Goal: Information Seeking & Learning: Check status

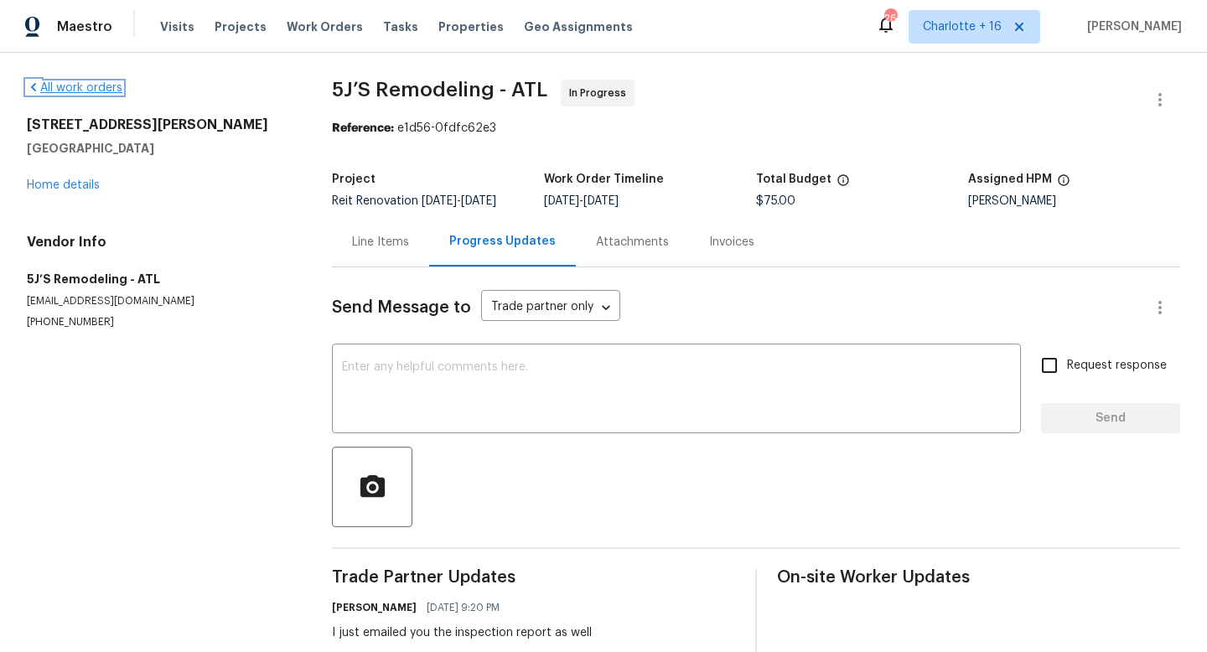
click at [81, 91] on link "All work orders" at bounding box center [75, 88] width 96 height 12
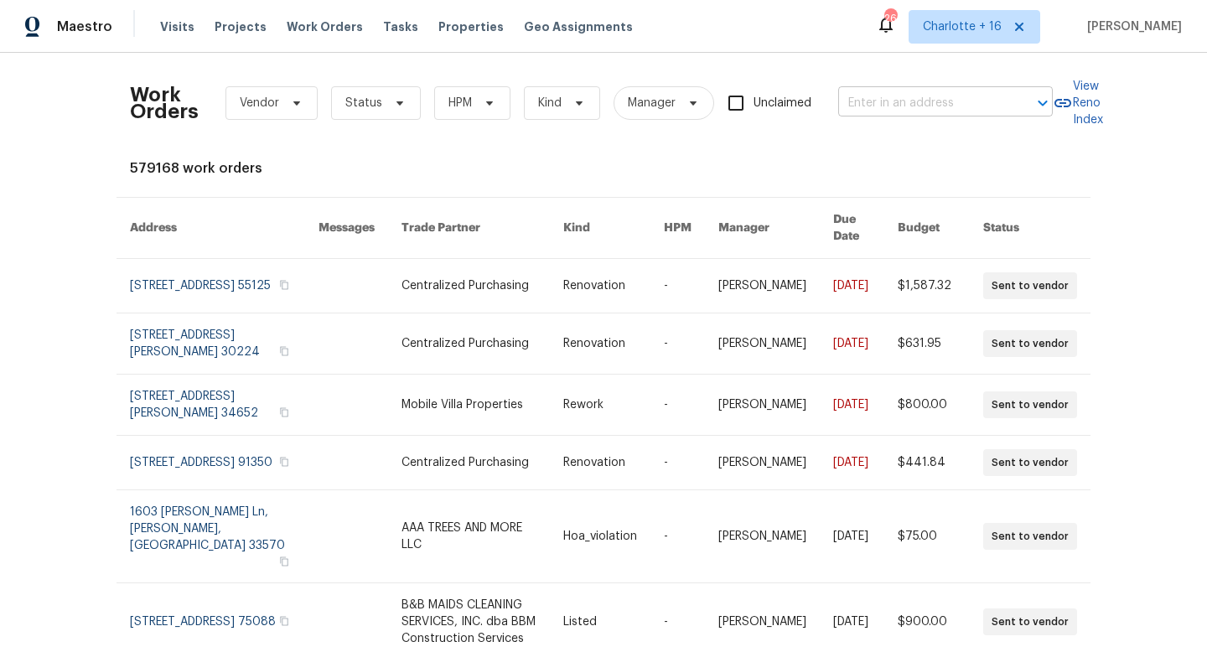
click at [919, 108] on input "text" at bounding box center [923, 104] width 168 height 26
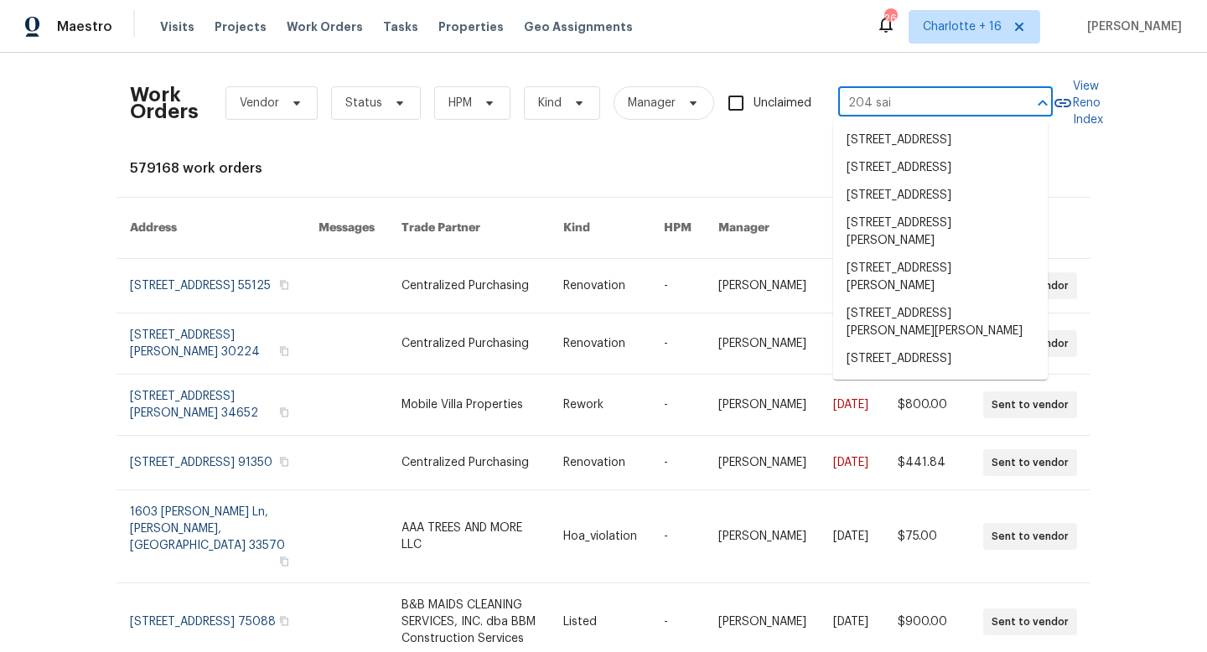
type input "204 [PERSON_NAME]"
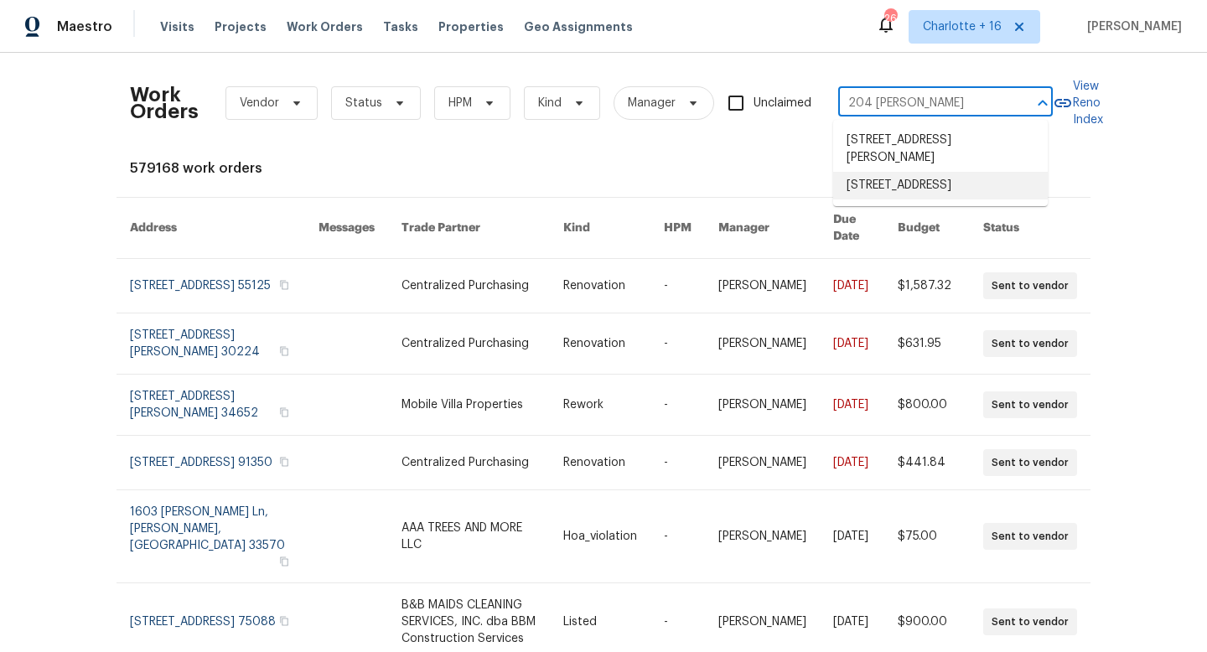
click at [956, 184] on li "[STREET_ADDRESS]" at bounding box center [940, 186] width 215 height 28
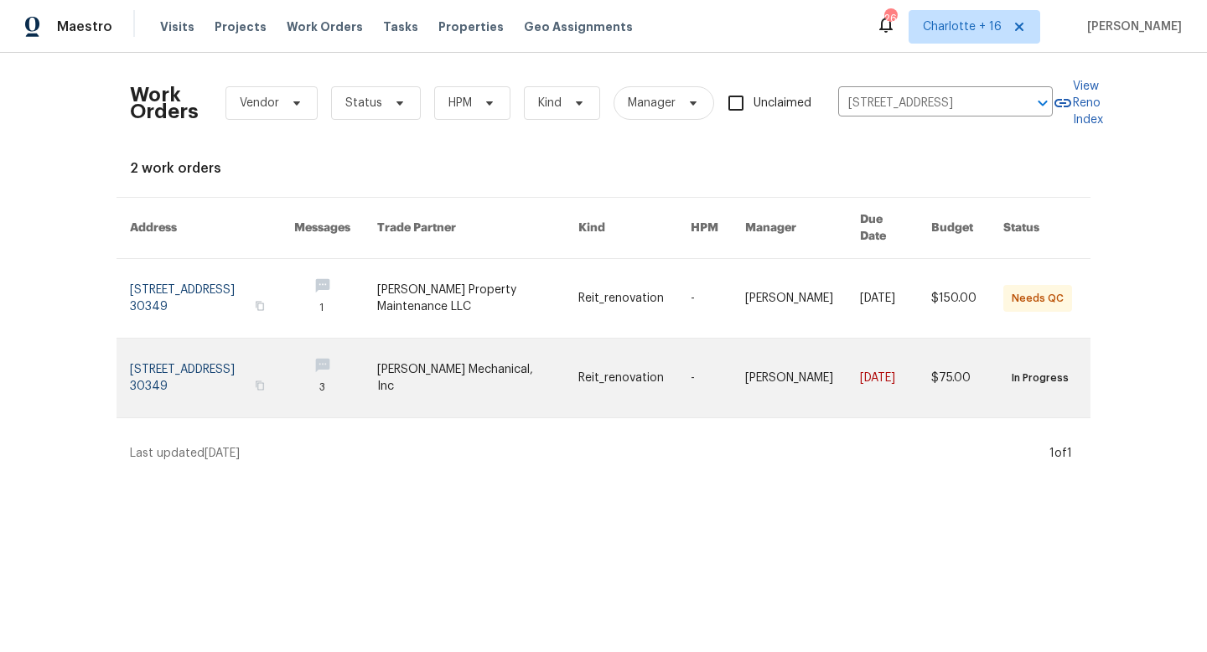
click at [456, 377] on link at bounding box center [477, 378] width 201 height 79
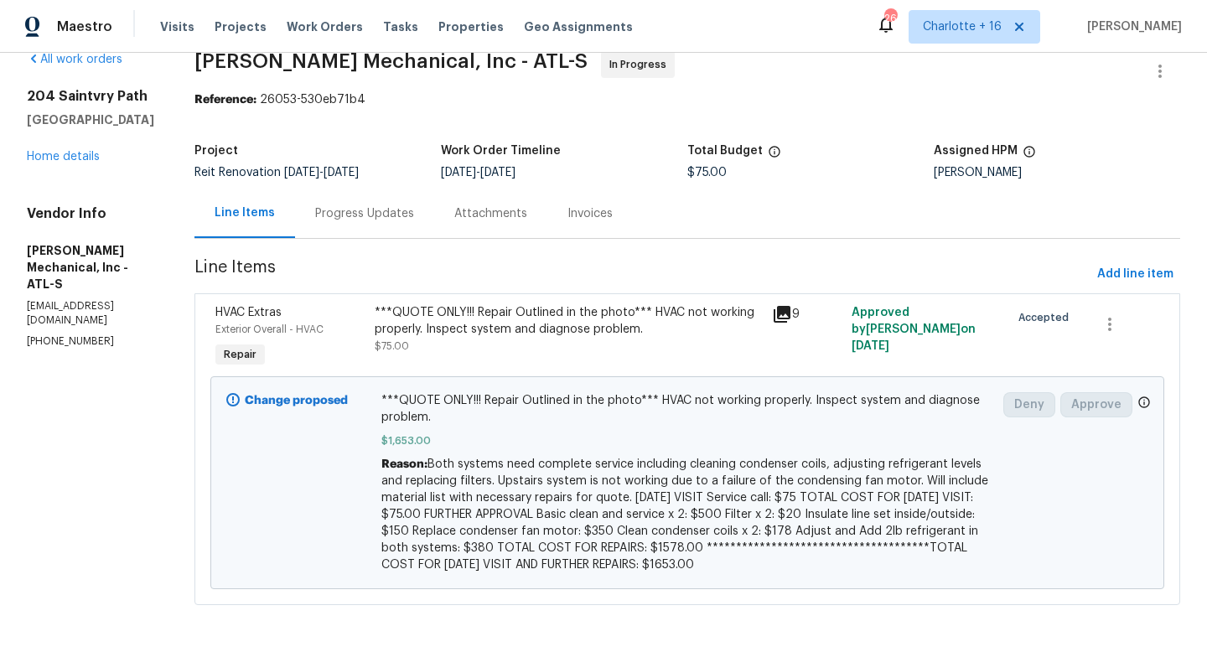
scroll to position [42, 0]
click at [414, 205] on div "Progress Updates" at bounding box center [364, 213] width 99 height 17
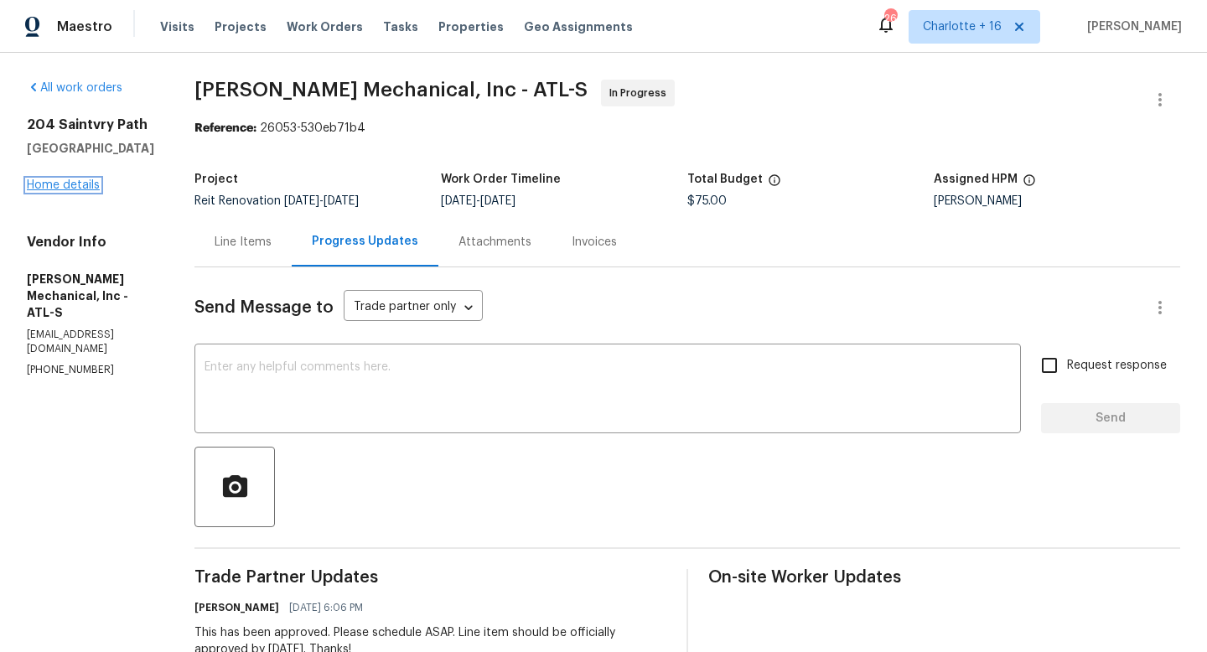
click at [73, 185] on link "Home details" at bounding box center [63, 185] width 73 height 12
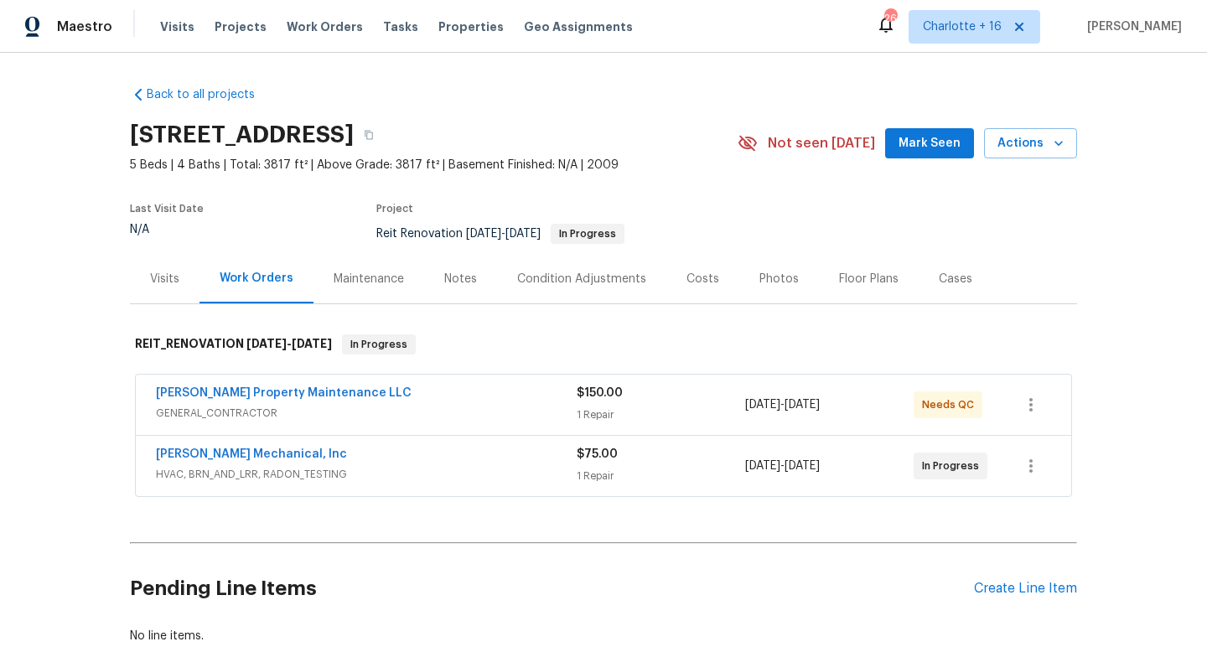
click at [319, 410] on span "GENERAL_CONTRACTOR" at bounding box center [366, 413] width 421 height 17
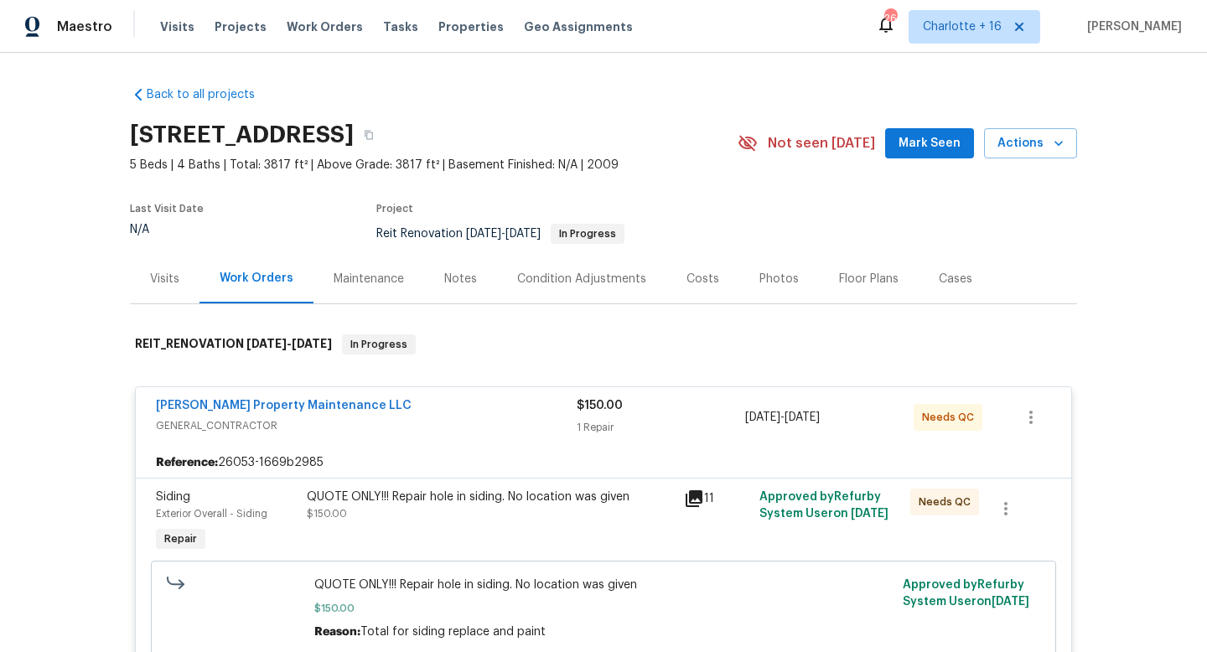
click at [318, 424] on span "GENERAL_CONTRACTOR" at bounding box center [366, 426] width 421 height 17
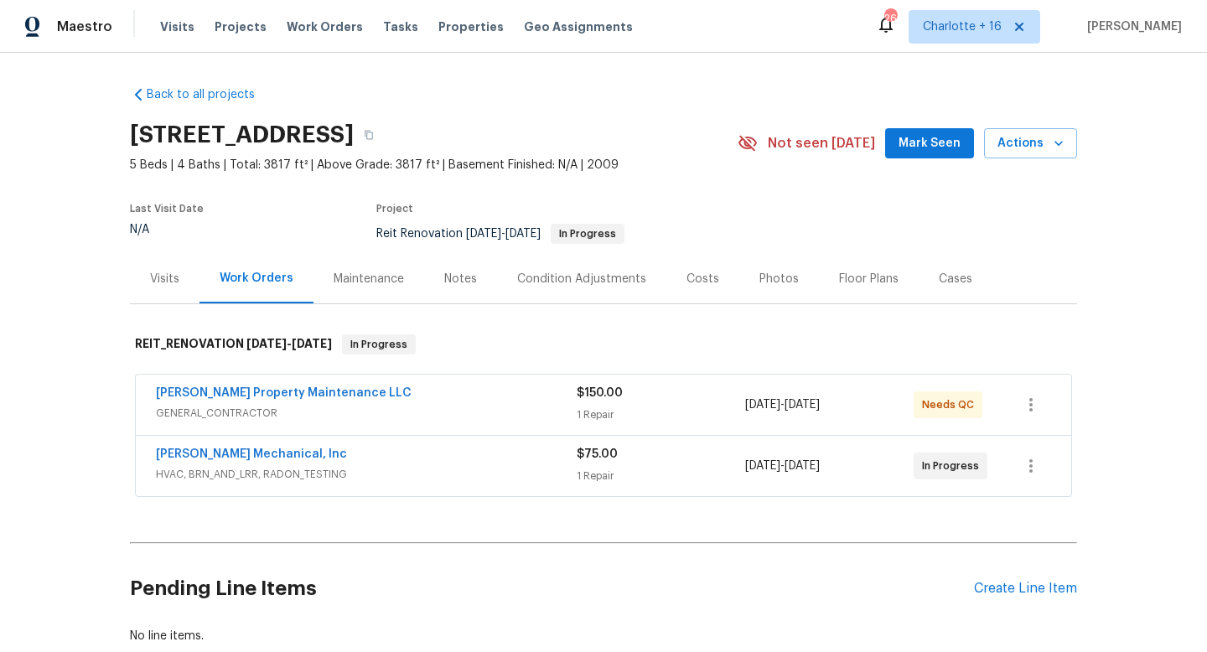
click at [314, 402] on div "[PERSON_NAME] Property Maintenance LLC" at bounding box center [366, 395] width 421 height 20
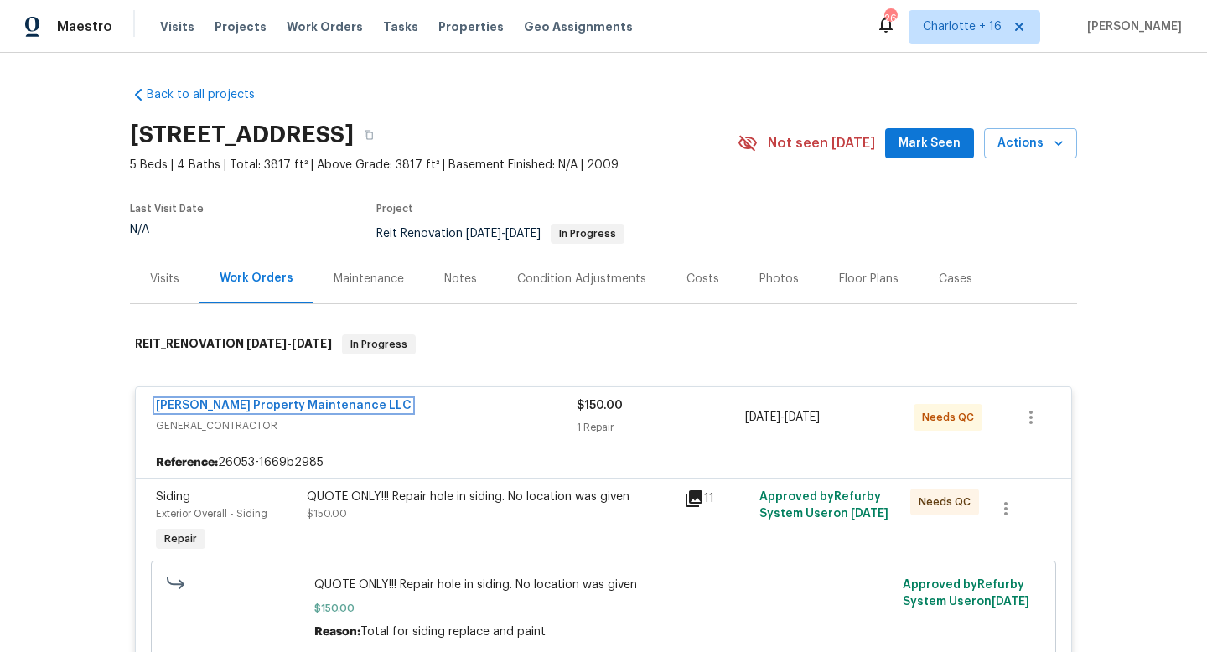
click at [321, 403] on link "[PERSON_NAME] Property Maintenance LLC" at bounding box center [284, 406] width 256 height 12
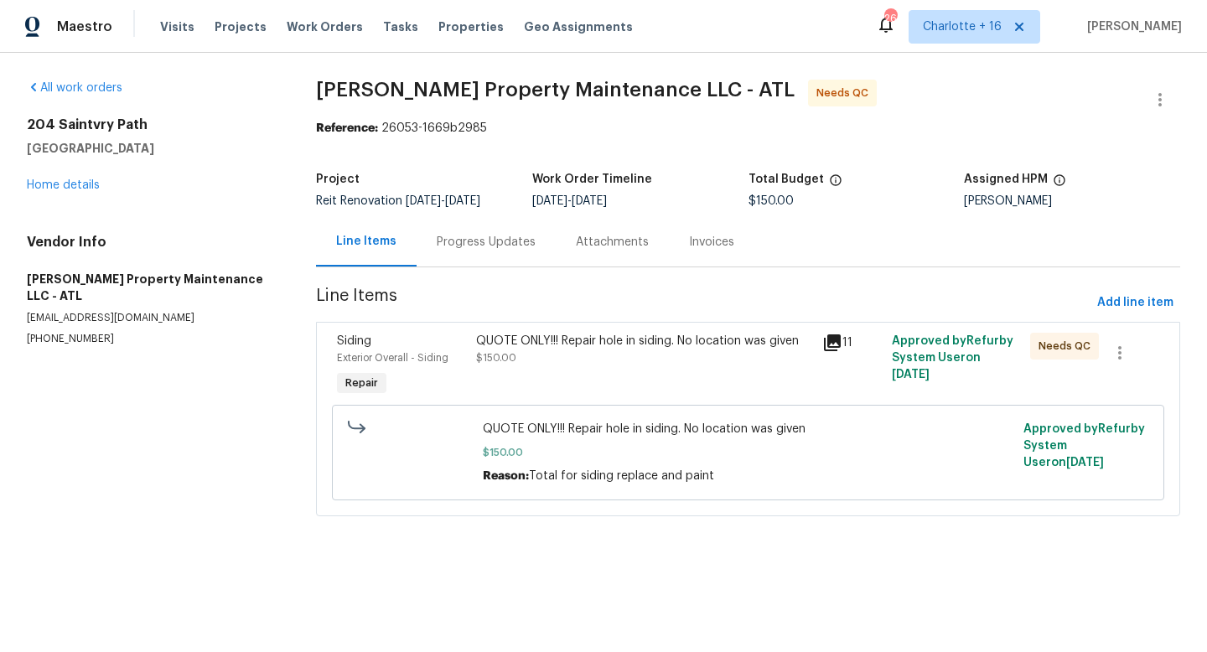
click at [505, 241] on div "Progress Updates" at bounding box center [486, 242] width 99 height 17
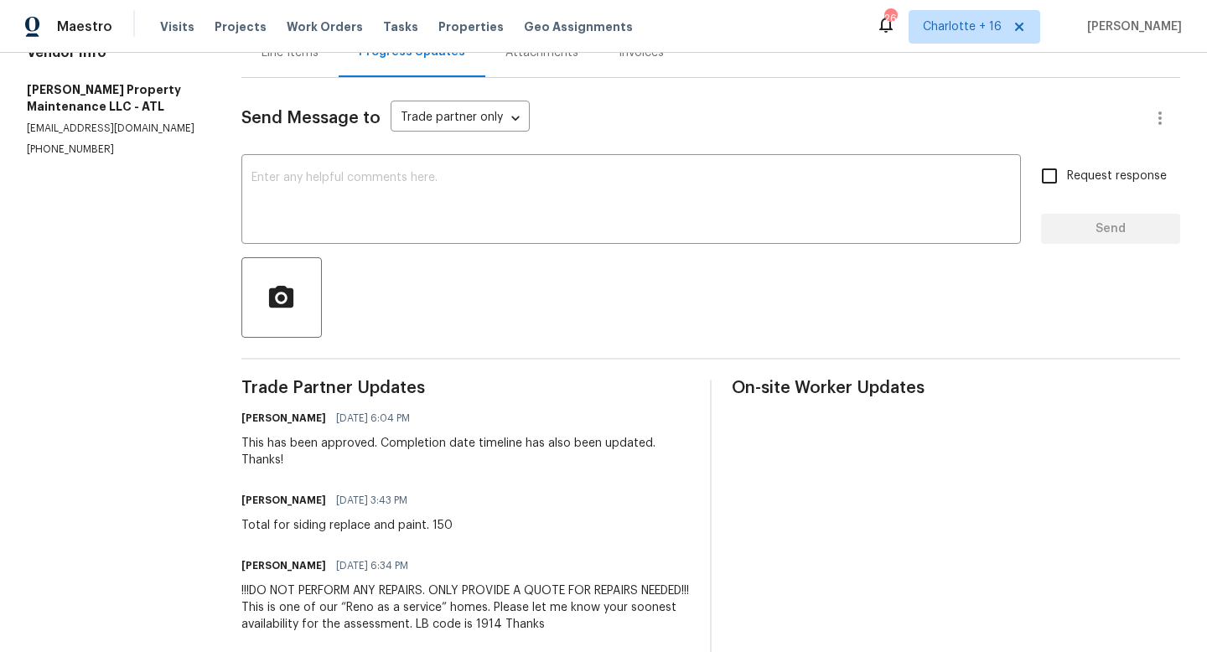
scroll to position [230, 0]
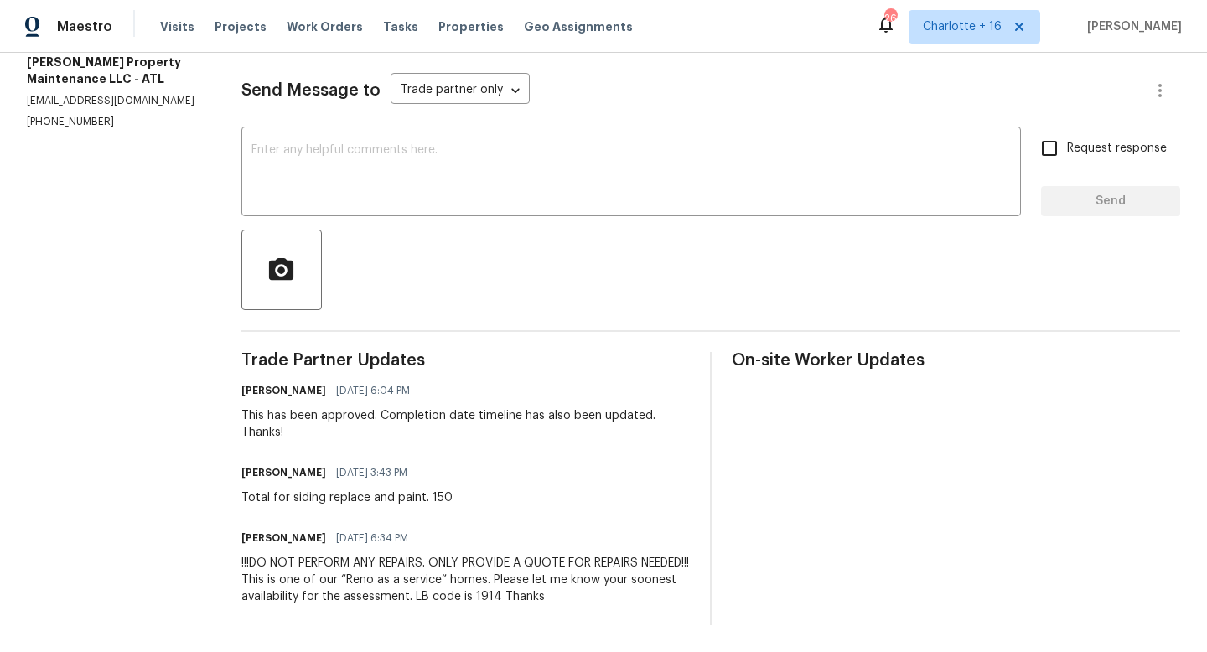
click at [590, 461] on div "[PERSON_NAME] [DATE] 3:43 PM Total for siding replace and paint. 150" at bounding box center [465, 483] width 449 height 45
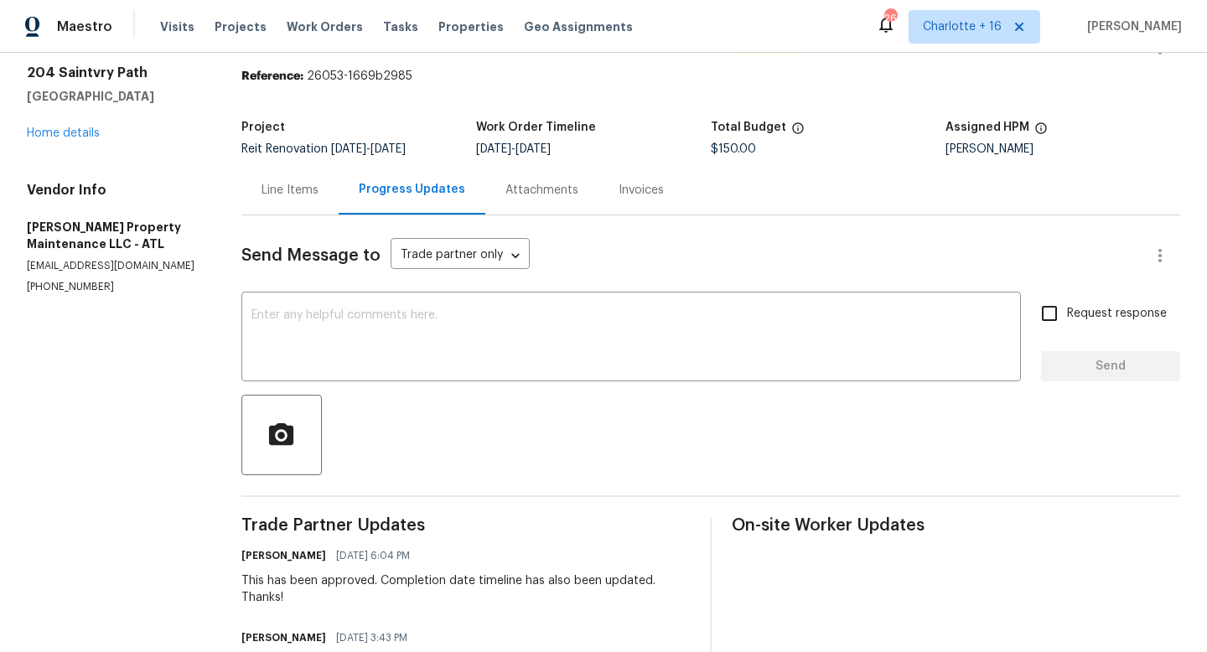
scroll to position [0, 0]
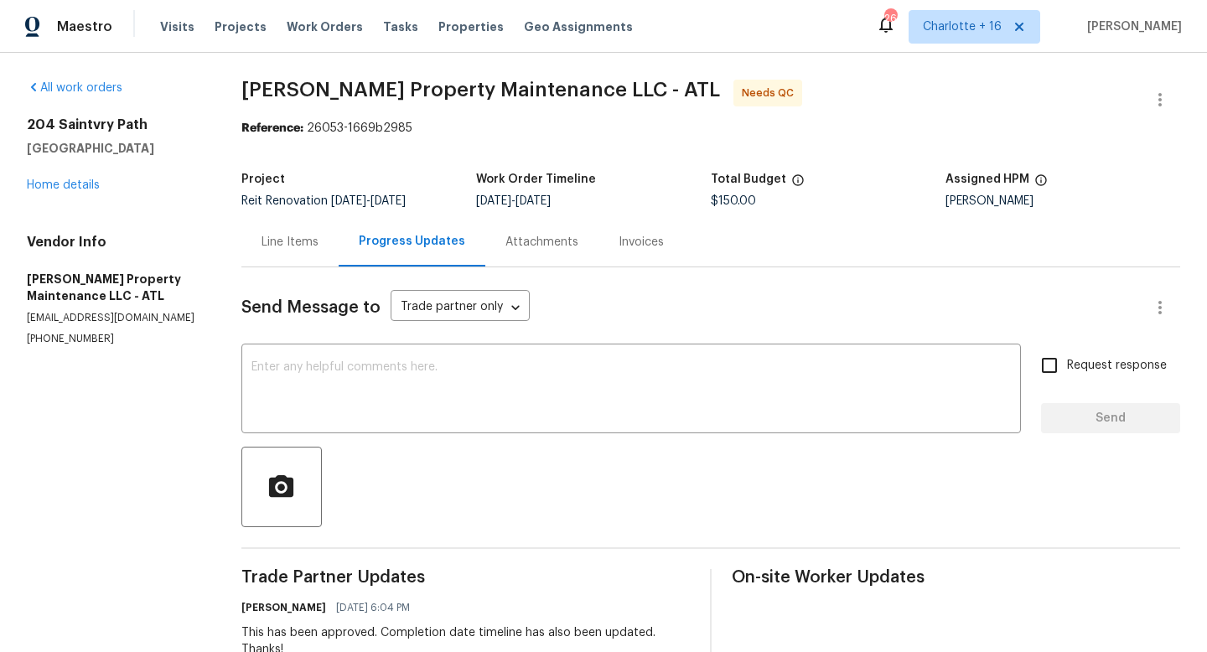
click at [304, 243] on div "Line Items" at bounding box center [290, 242] width 57 height 17
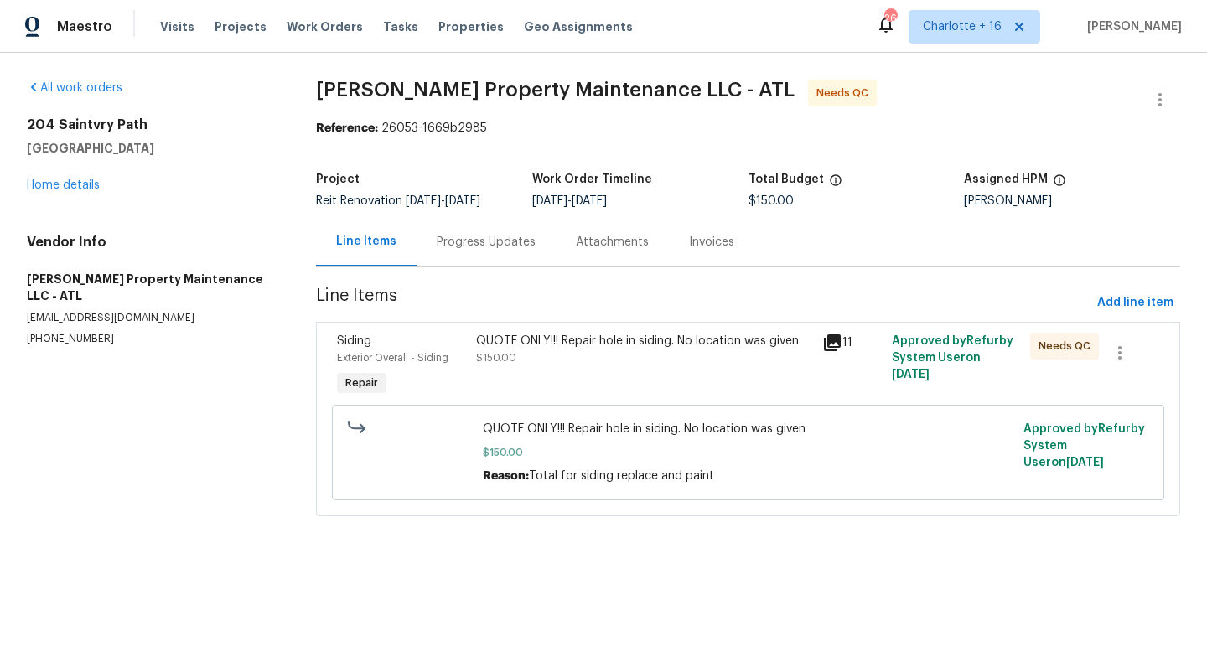
click at [489, 237] on div "Progress Updates" at bounding box center [486, 242] width 99 height 17
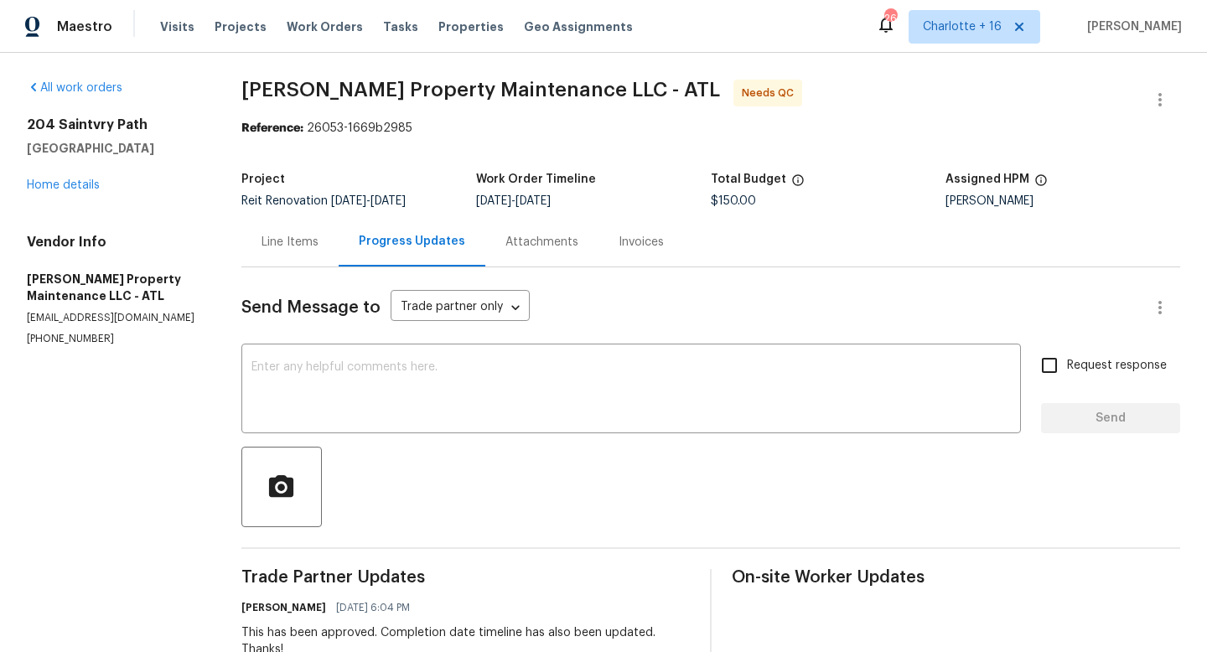
click at [100, 185] on div "[STREET_ADDRESS] Home details" at bounding box center [114, 155] width 174 height 77
click at [96, 186] on div "[STREET_ADDRESS] Home details" at bounding box center [114, 155] width 174 height 77
click at [96, 186] on link "Home details" at bounding box center [63, 185] width 73 height 12
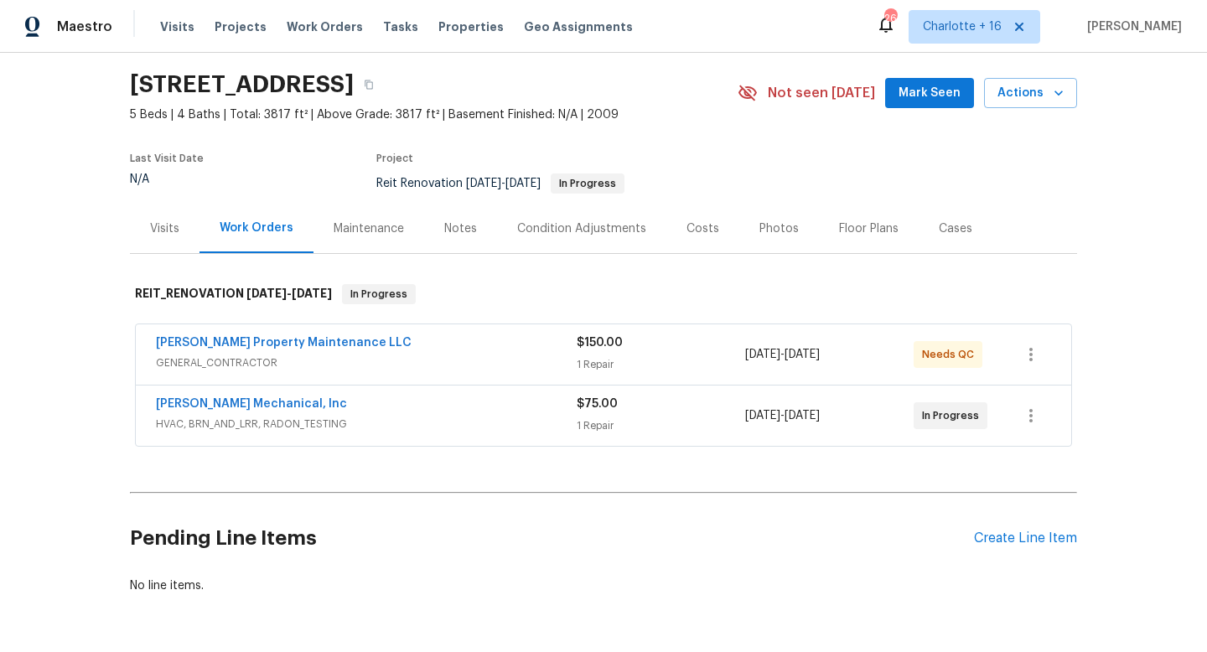
scroll to position [119, 0]
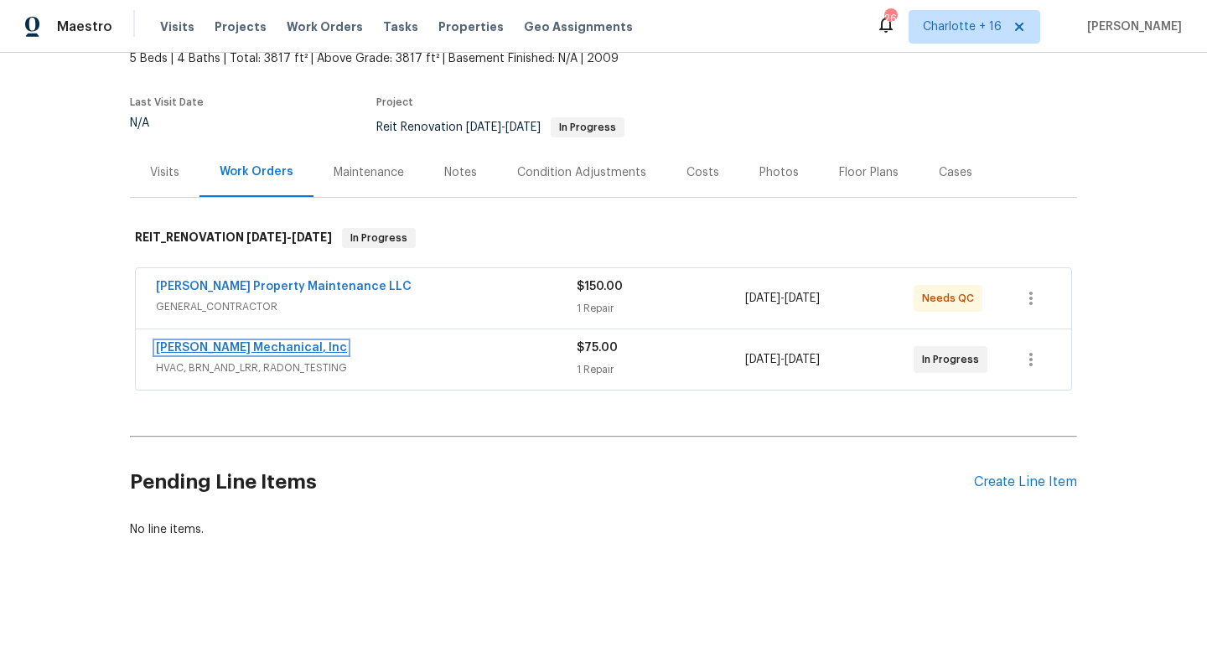
click at [249, 342] on link "[PERSON_NAME] Mechanical, Inc" at bounding box center [251, 348] width 191 height 12
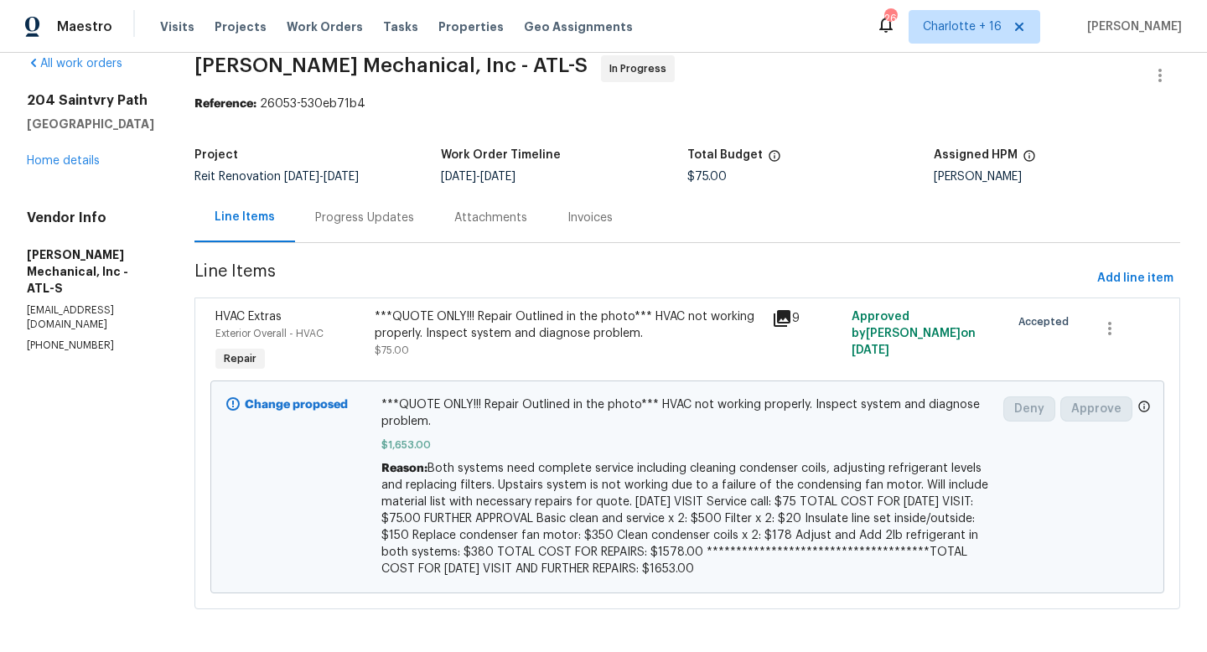
scroll to position [42, 0]
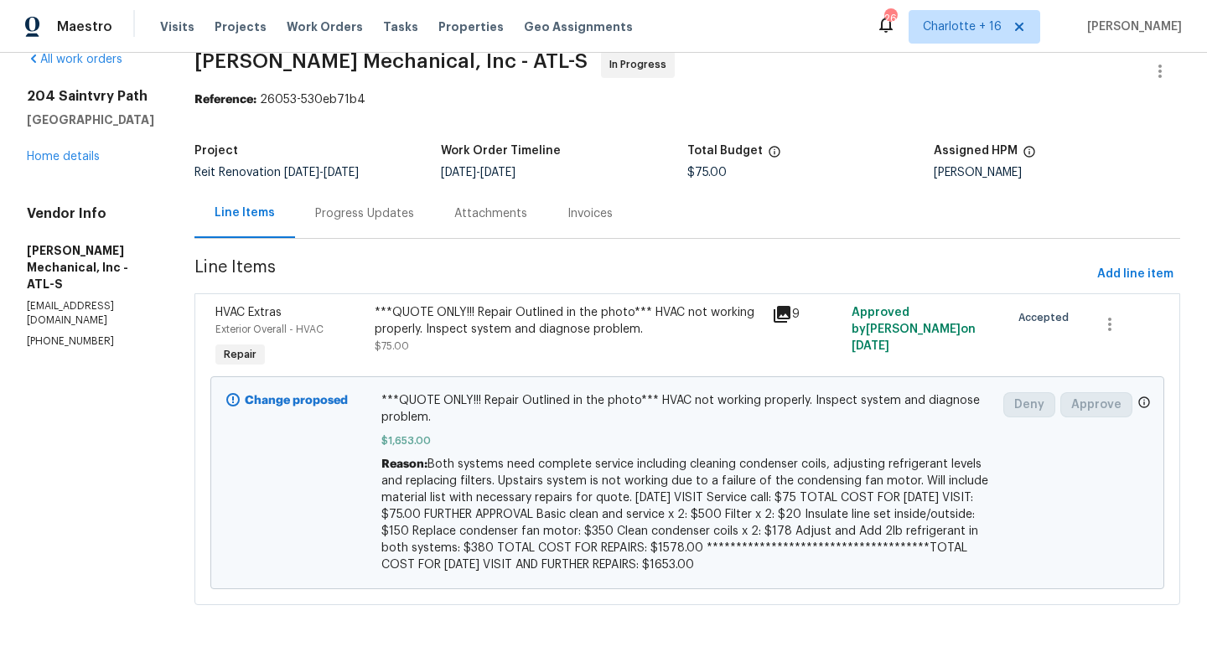
click at [361, 205] on div "Progress Updates" at bounding box center [364, 213] width 99 height 17
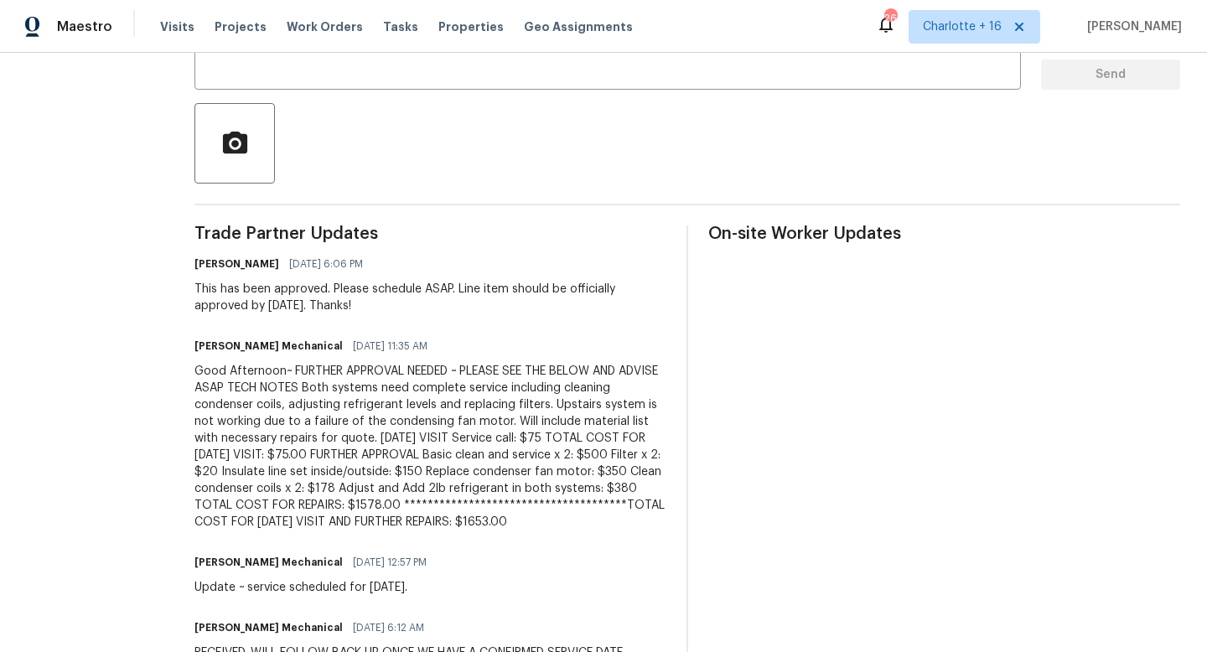
scroll to position [345, 0]
